Goal: Task Accomplishment & Management: Use online tool/utility

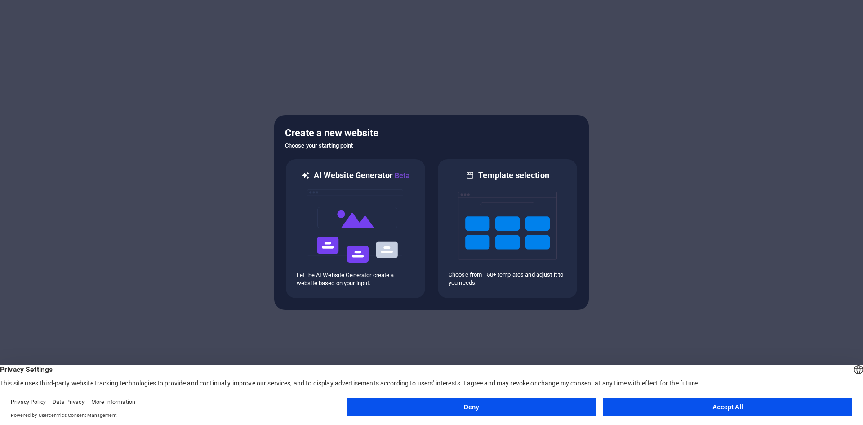
click at [689, 405] on button "Accept All" at bounding box center [728, 407] width 249 height 18
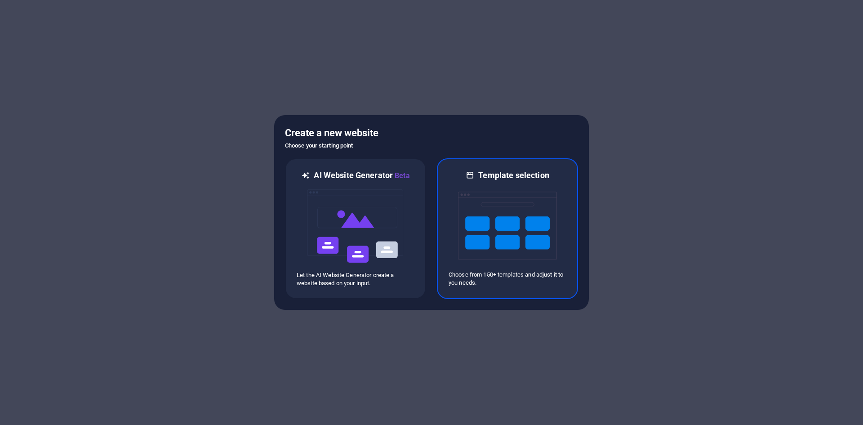
click at [550, 282] on p "Choose from 150+ templates and adjust it to you needs." at bounding box center [508, 279] width 118 height 16
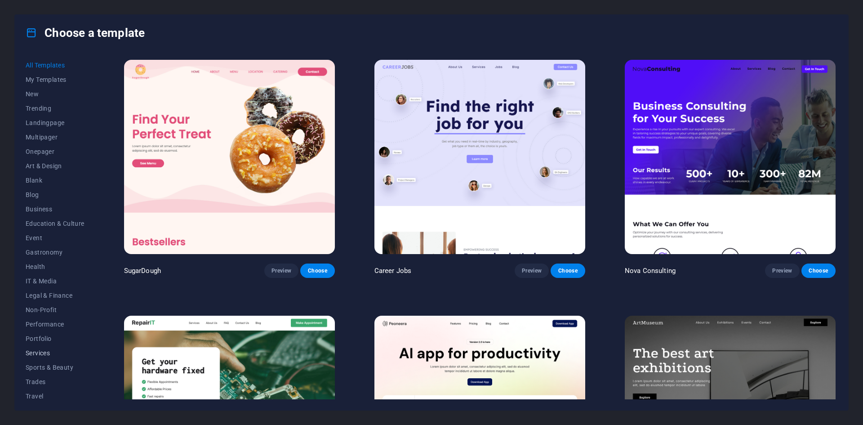
click at [61, 349] on button "Services" at bounding box center [55, 353] width 59 height 14
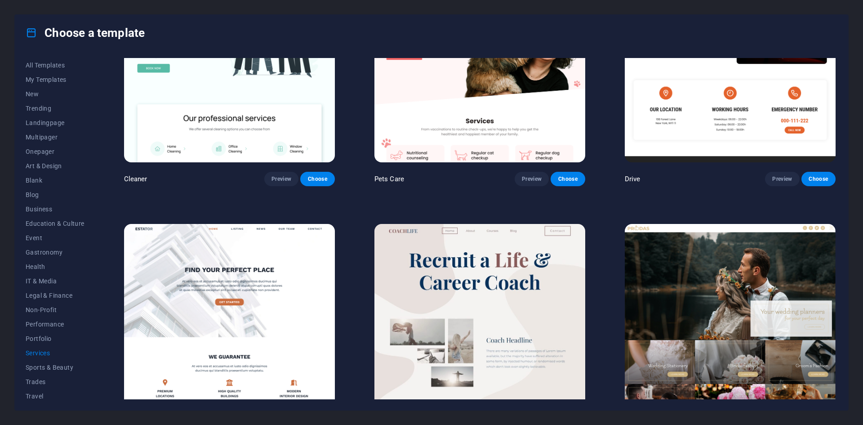
scroll to position [495, 0]
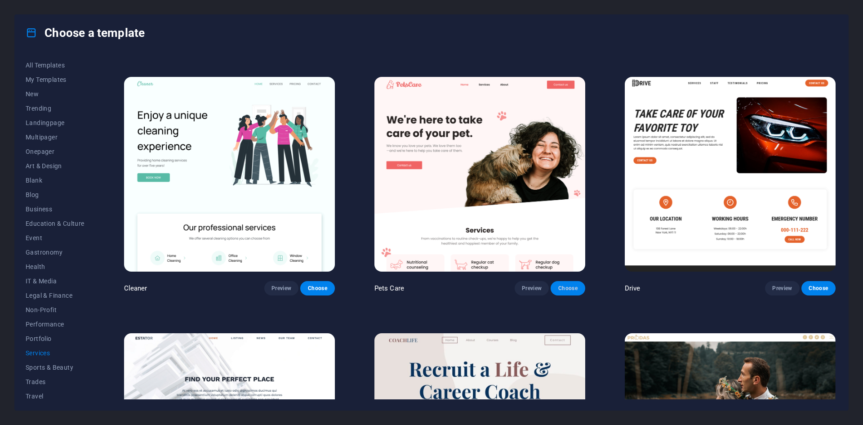
click at [574, 286] on span "Choose" at bounding box center [568, 288] width 20 height 7
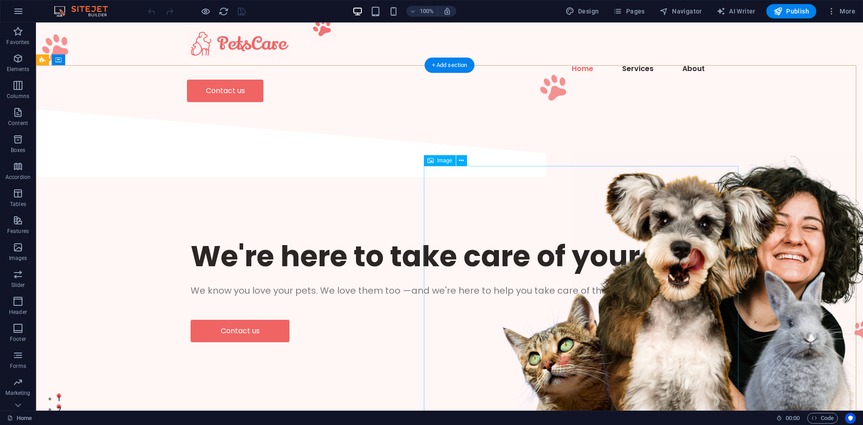
click at [673, 239] on figure at bounding box center [728, 281] width 315 height 259
click at [464, 165] on button at bounding box center [461, 160] width 11 height 11
click at [571, 285] on figure at bounding box center [728, 281] width 315 height 259
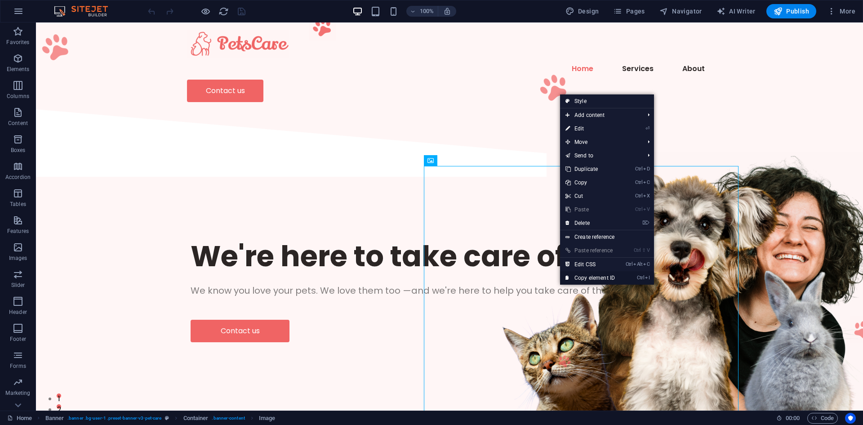
drag, startPoint x: 564, startPoint y: 254, endPoint x: 600, endPoint y: 277, distance: 42.4
click at [600, 277] on link "Ctrl I Copy element ID" at bounding box center [590, 277] width 60 height 13
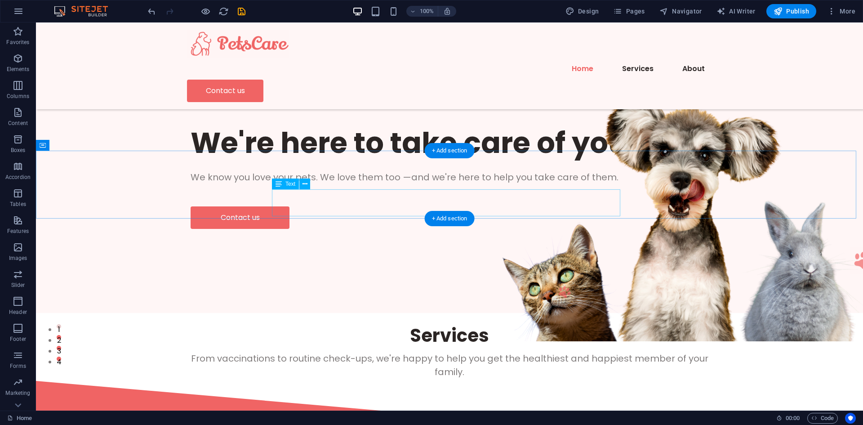
scroll to position [62, 0]
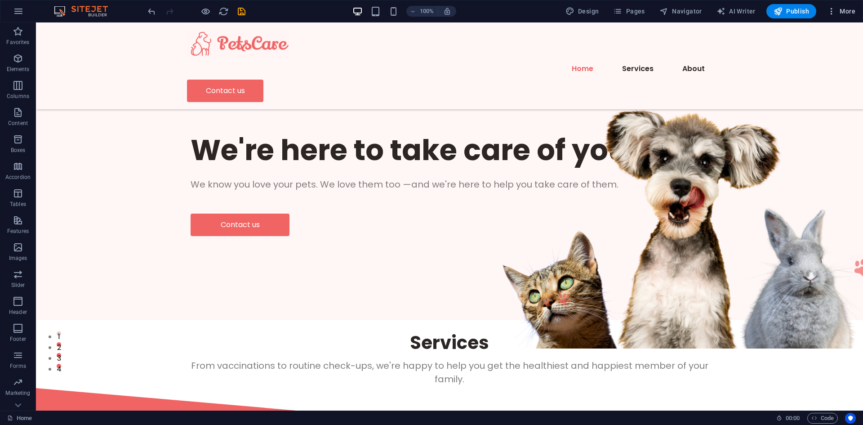
click at [841, 12] on span "More" at bounding box center [841, 11] width 28 height 9
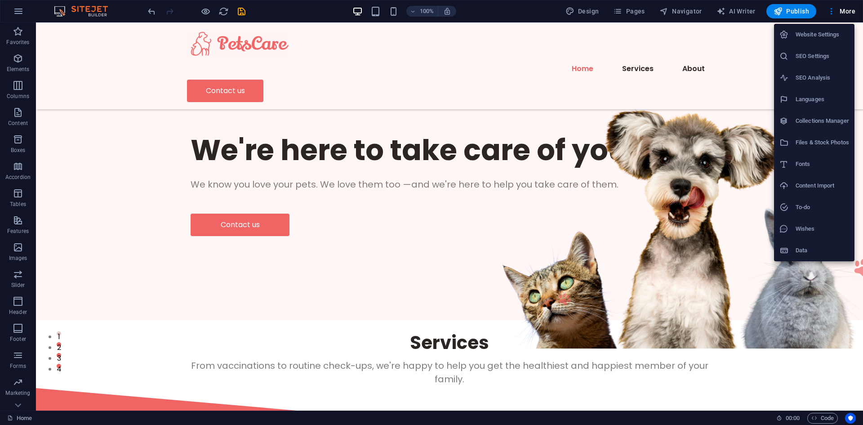
click at [830, 7] on div at bounding box center [431, 212] width 863 height 425
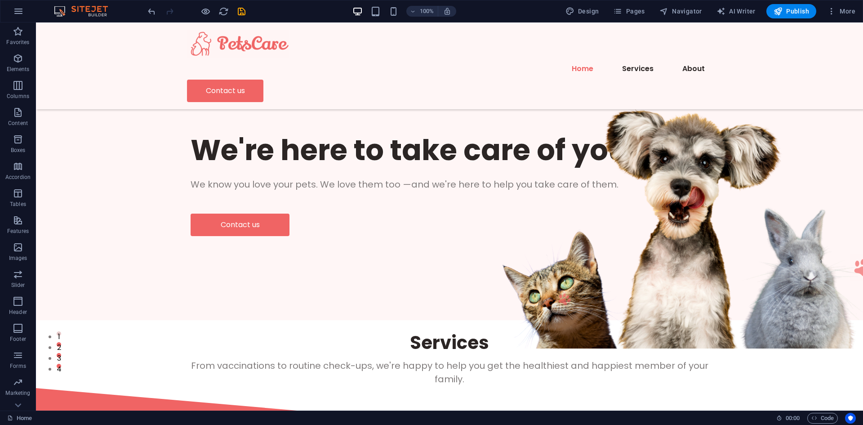
click at [830, 8] on div "Website Settings SEO Settings SEO Analysis Languages Collections Manager Files …" at bounding box center [431, 215] width 863 height 420
click at [830, 8] on icon "button" at bounding box center [831, 11] width 9 height 9
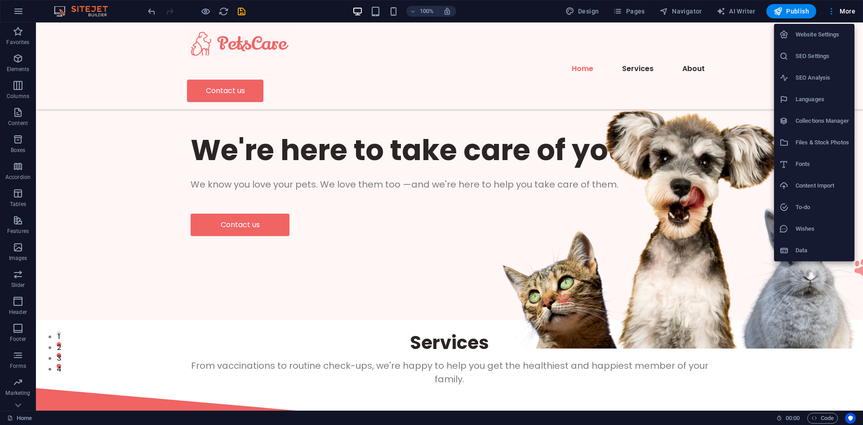
click at [243, 12] on div at bounding box center [431, 212] width 863 height 425
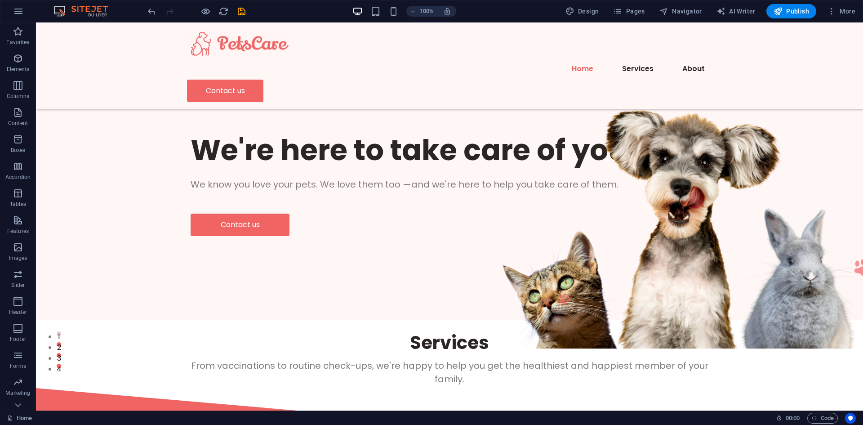
click at [243, 12] on div "Website Settings SEO Settings SEO Analysis Languages Collections Manager Files …" at bounding box center [431, 215] width 863 height 420
click at [242, 12] on icon "save" at bounding box center [242, 11] width 10 height 10
